Goal: Information Seeking & Learning: Find specific fact

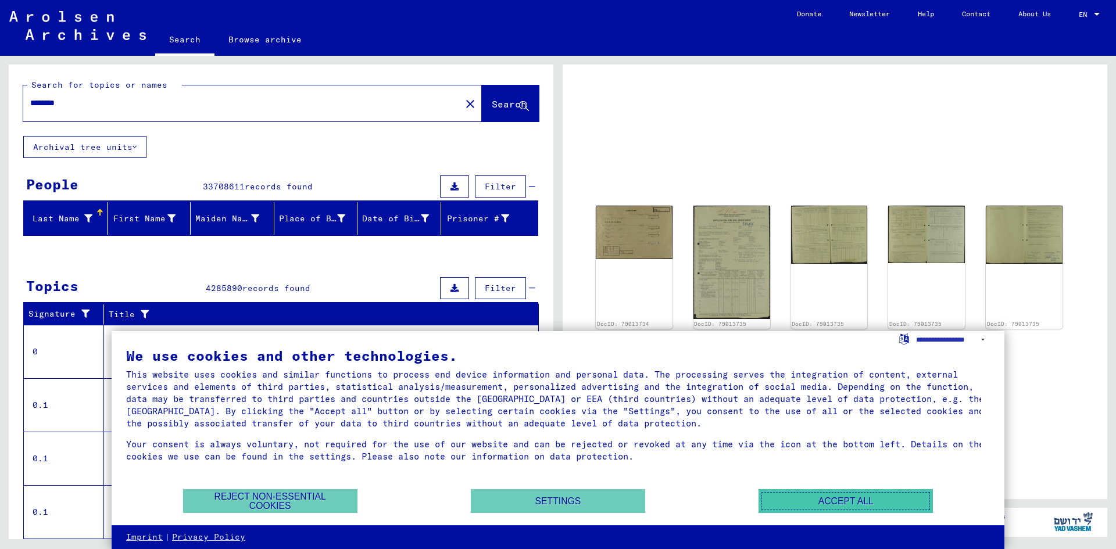
click at [861, 505] on button "Accept all" at bounding box center [846, 502] width 174 height 24
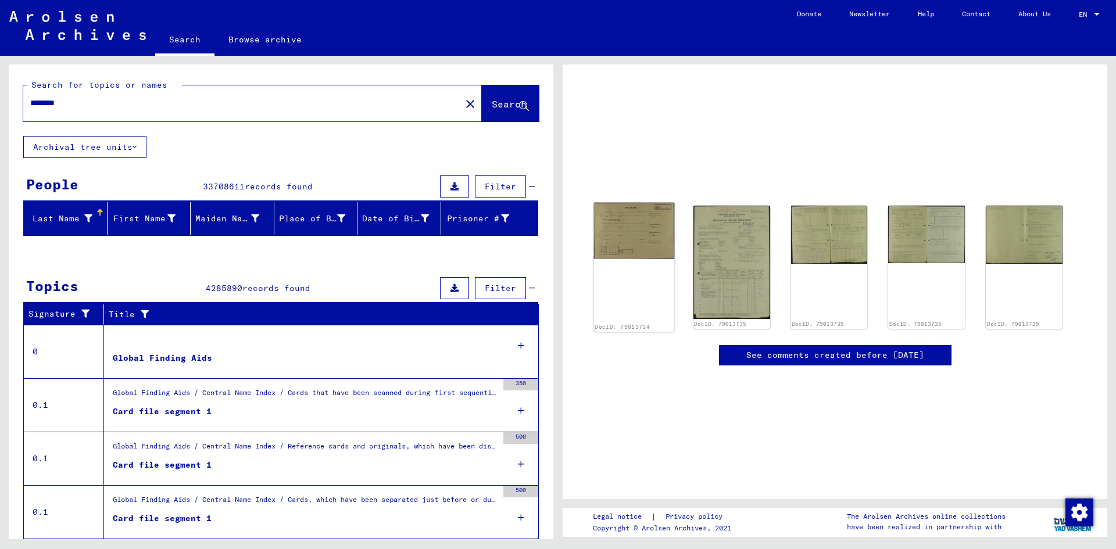
click at [635, 231] on img at bounding box center [634, 231] width 80 height 56
click at [635, 230] on img at bounding box center [634, 231] width 80 height 56
click at [643, 305] on div "DocID: 79013734" at bounding box center [634, 268] width 80 height 130
click at [626, 226] on img at bounding box center [634, 231] width 80 height 56
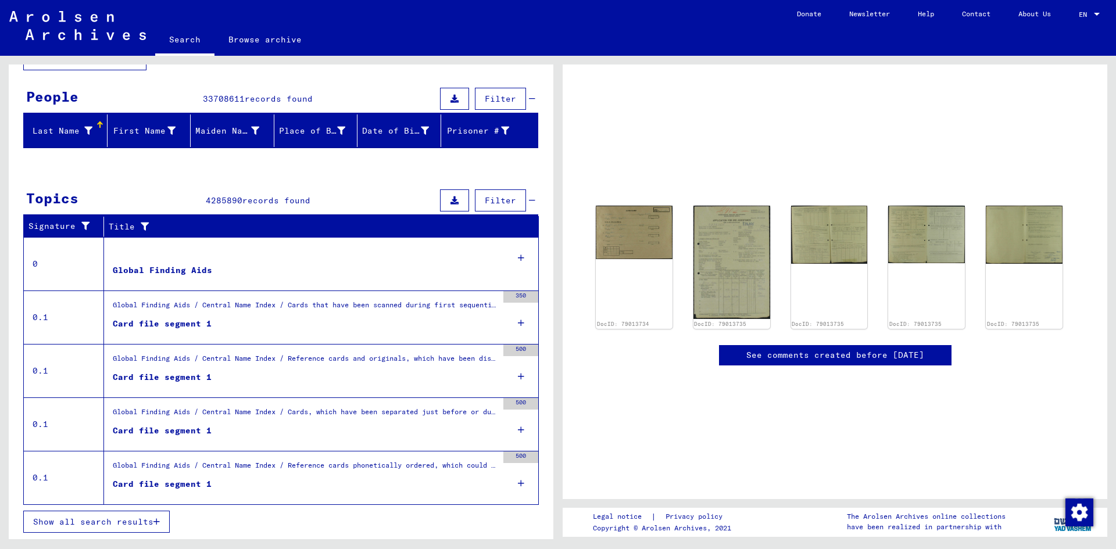
scroll to position [40, 0]
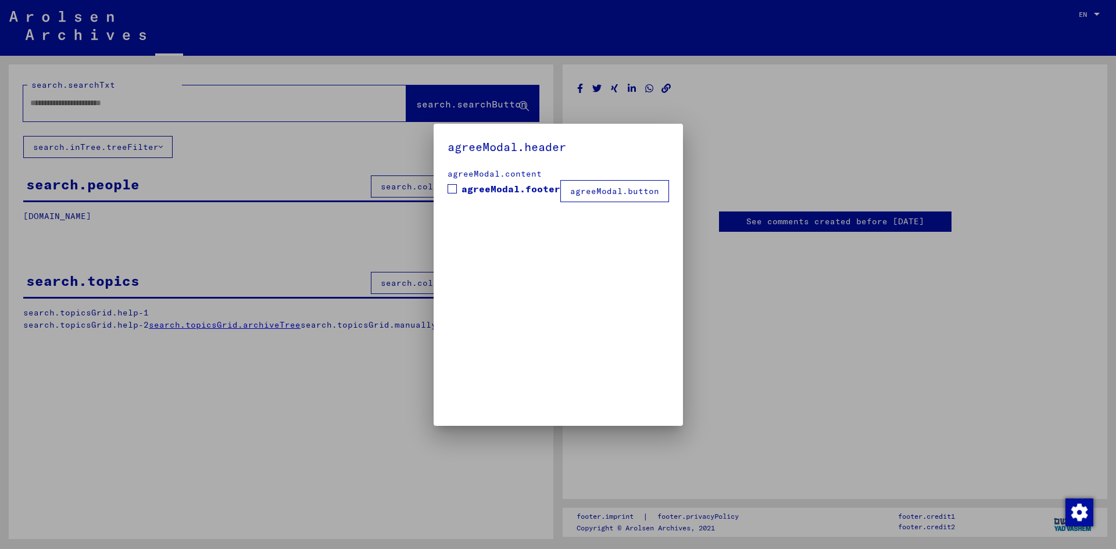
type input "********"
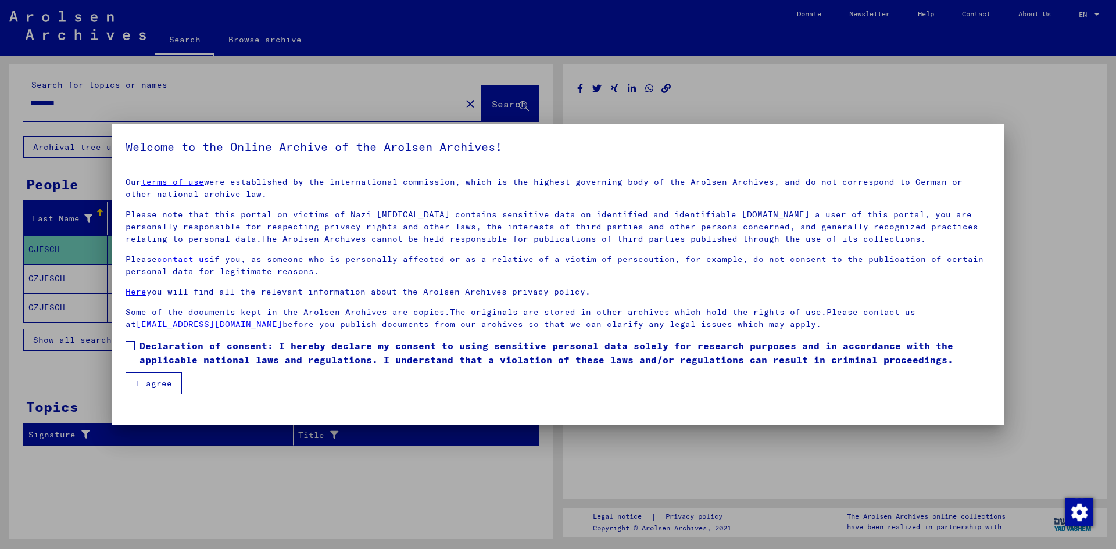
click at [132, 344] on span at bounding box center [130, 345] width 9 height 9
click at [148, 381] on button "I agree" at bounding box center [154, 384] width 56 height 22
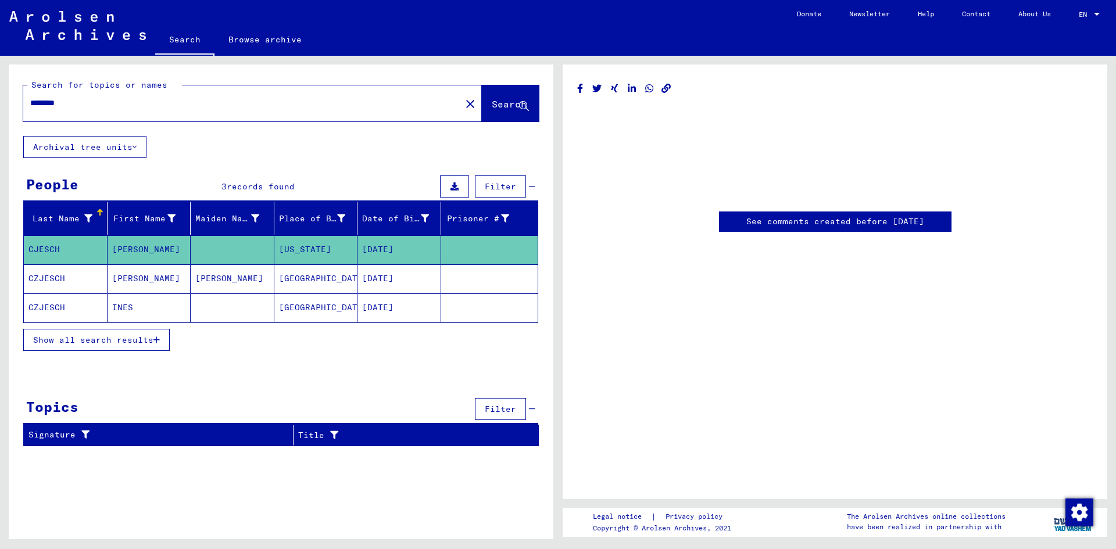
click at [159, 339] on icon "button" at bounding box center [156, 340] width 6 height 8
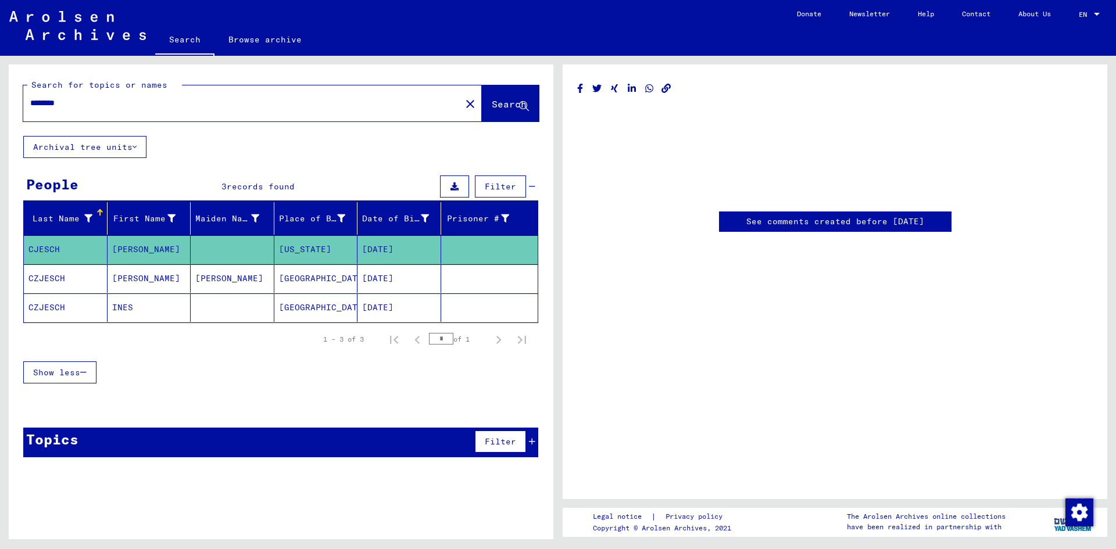
click at [52, 373] on span "Show less" at bounding box center [56, 372] width 47 height 10
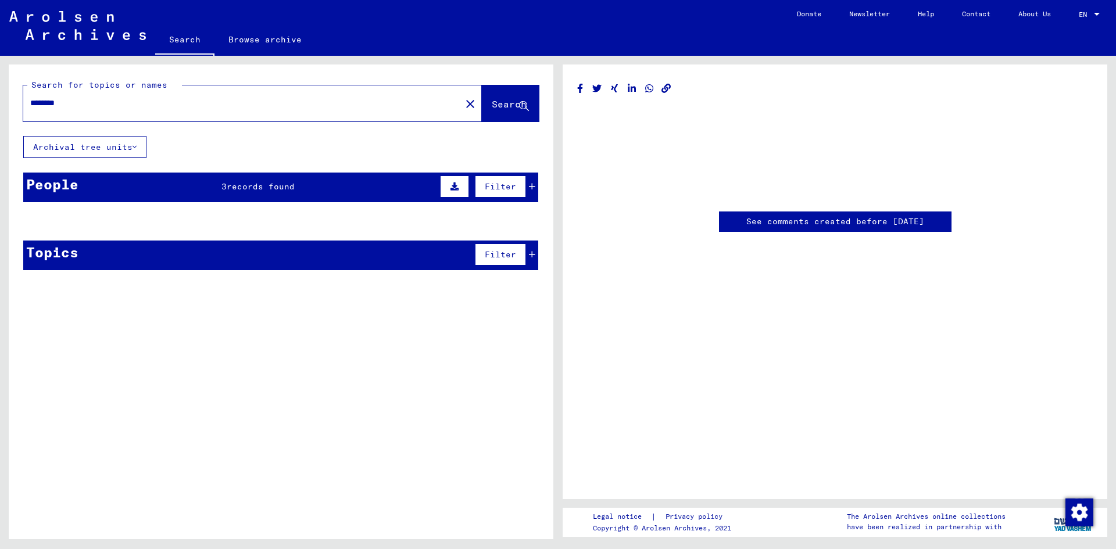
click at [457, 187] on icon at bounding box center [455, 187] width 8 height 8
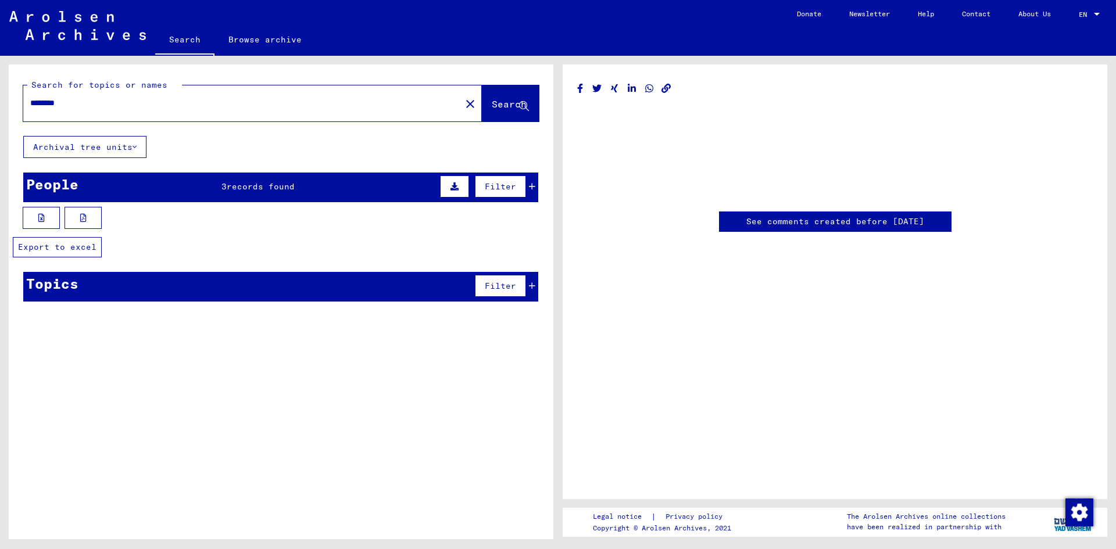
click at [41, 216] on icon at bounding box center [41, 218] width 6 height 8
click at [84, 216] on icon at bounding box center [83, 218] width 6 height 8
click at [533, 185] on icon at bounding box center [532, 187] width 6 height 8
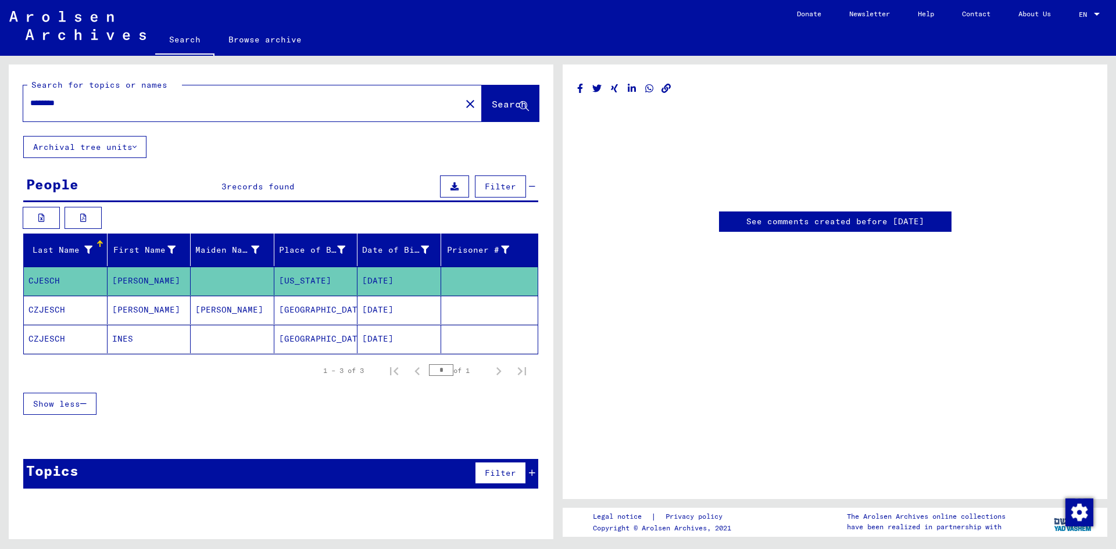
click at [148, 279] on mat-cell "[PERSON_NAME]" at bounding box center [150, 281] width 84 height 28
click at [135, 313] on mat-cell "[PERSON_NAME]" at bounding box center [150, 310] width 84 height 28
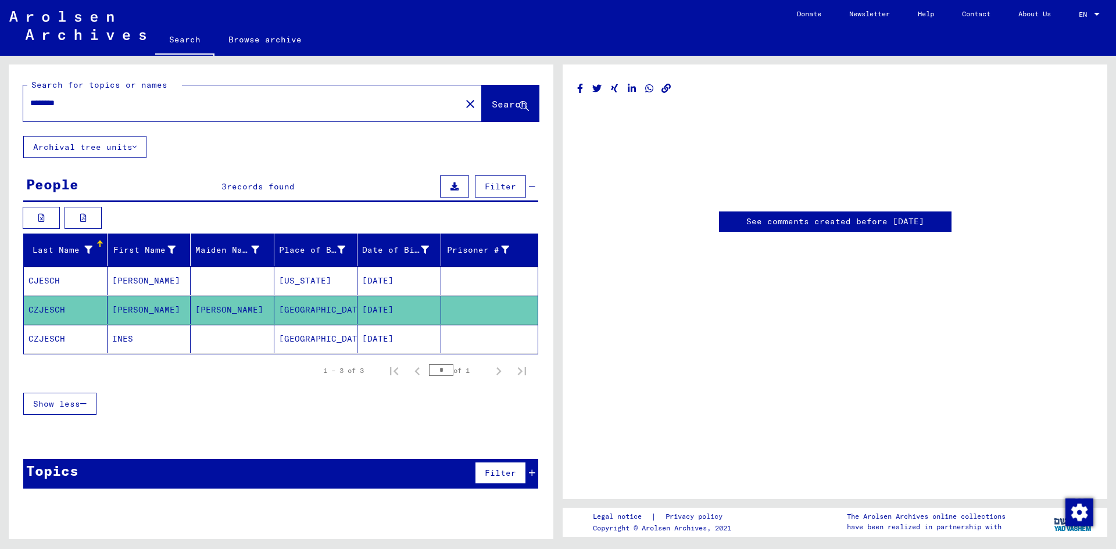
click at [128, 337] on mat-cell "INES" at bounding box center [150, 339] width 84 height 28
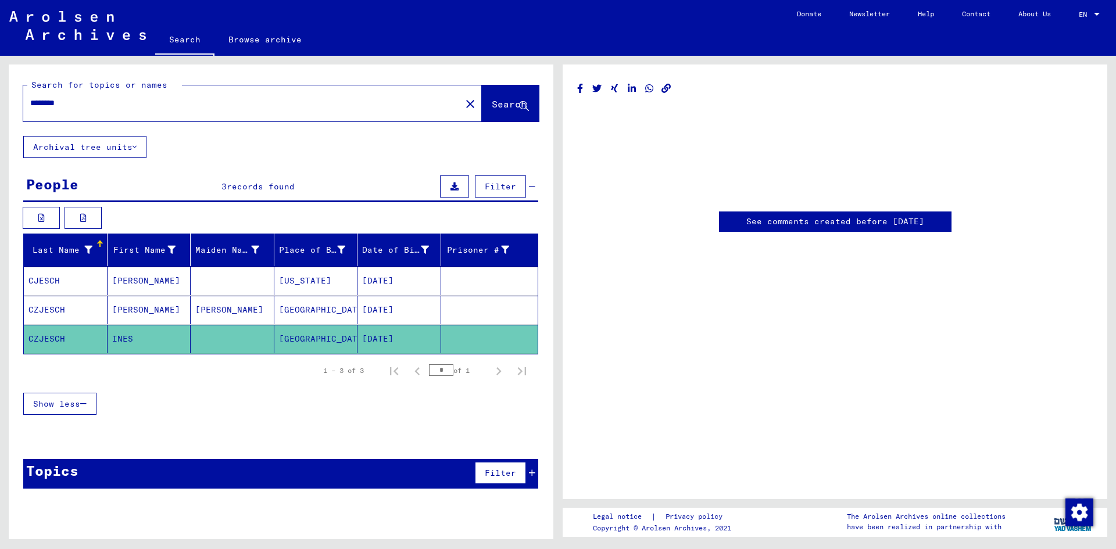
click at [868, 220] on link "See comments created before [DATE]" at bounding box center [836, 222] width 178 height 12
click at [135, 147] on icon at bounding box center [135, 147] width 4 height 8
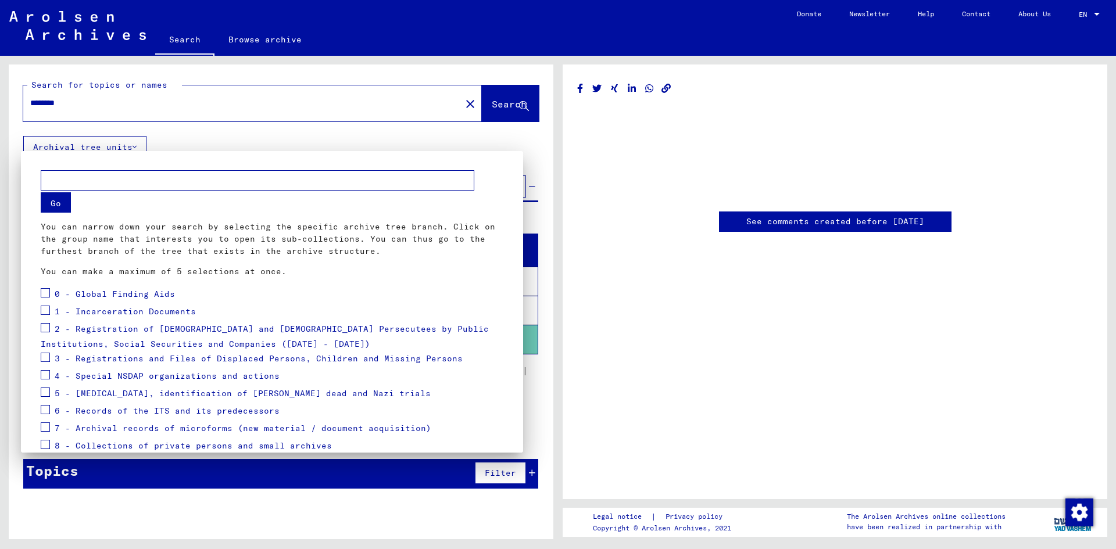
click at [137, 147] on div at bounding box center [558, 274] width 1116 height 549
